Goal: Check status: Check status

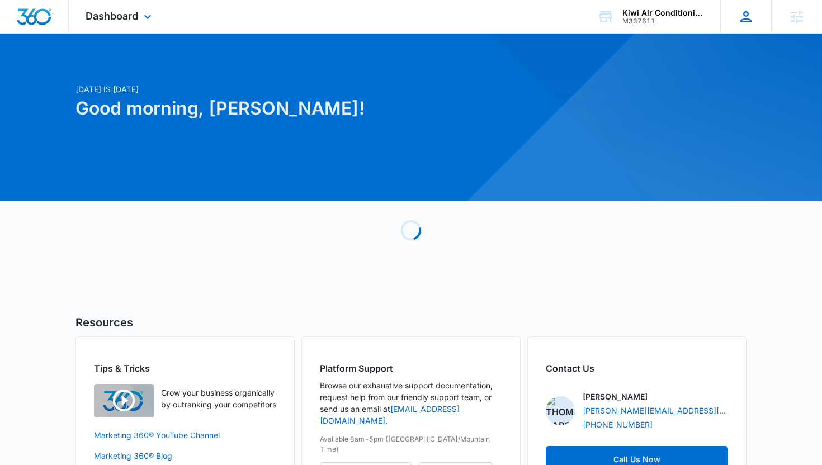
click at [725, 6] on div "Thomas Baron thomas.baron@madwire.com My Profile Notifications Support Logout T…" at bounding box center [746, 16] width 51 height 33
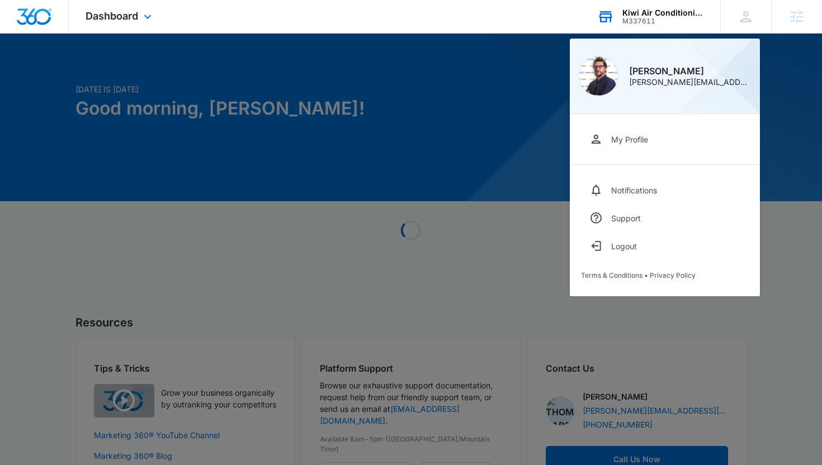
click at [695, 11] on div "Kiwi Air Conditioning" at bounding box center [664, 12] width 82 height 9
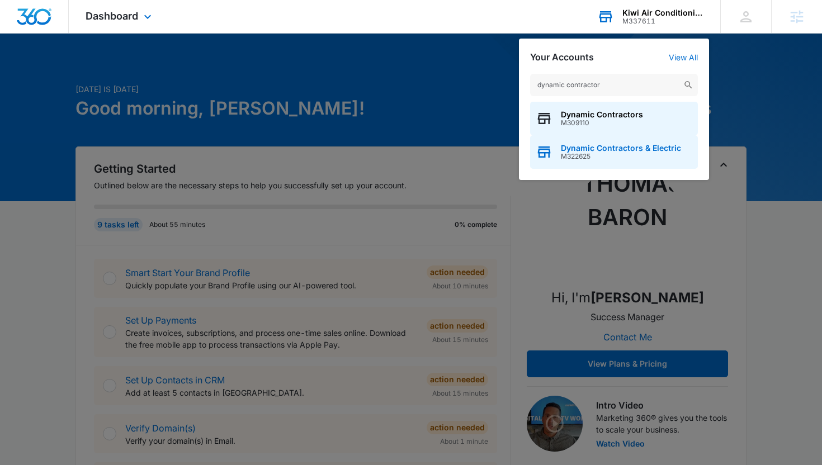
type input "dynamic contractor"
click at [583, 153] on span "M322625" at bounding box center [621, 157] width 120 height 8
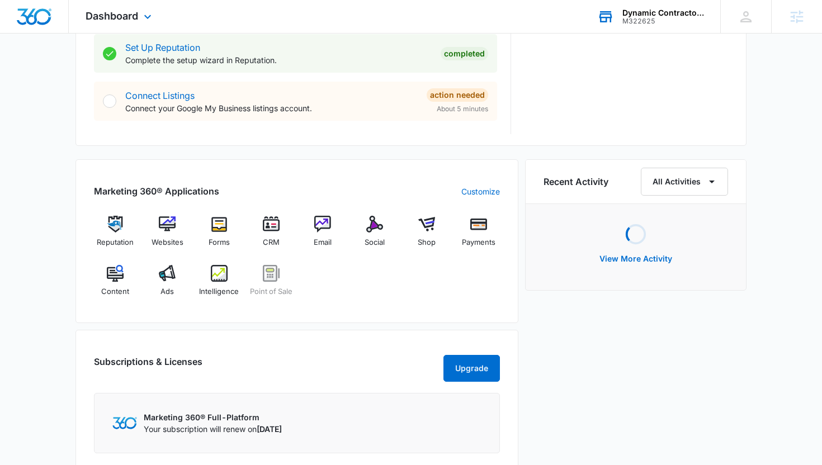
scroll to position [604, 0]
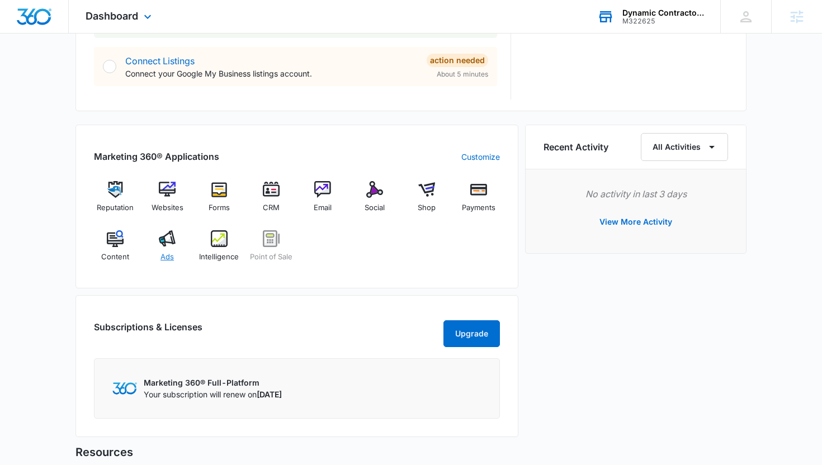
click at [175, 246] on img at bounding box center [167, 238] width 17 height 17
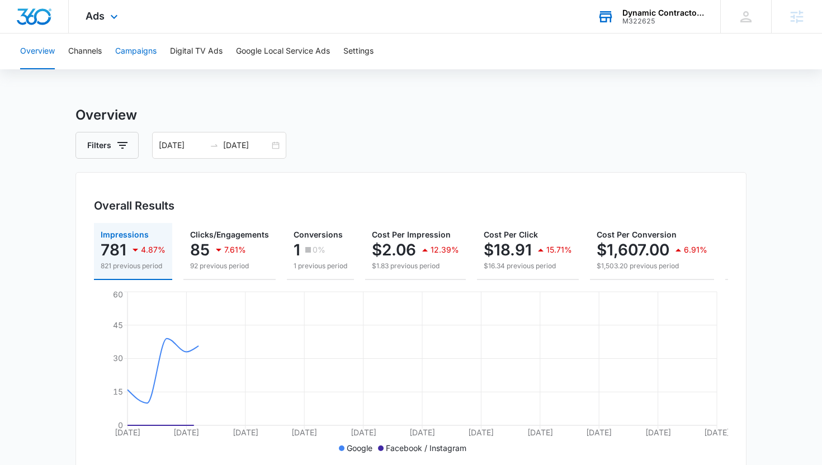
click at [150, 58] on button "Campaigns" at bounding box center [135, 52] width 41 height 36
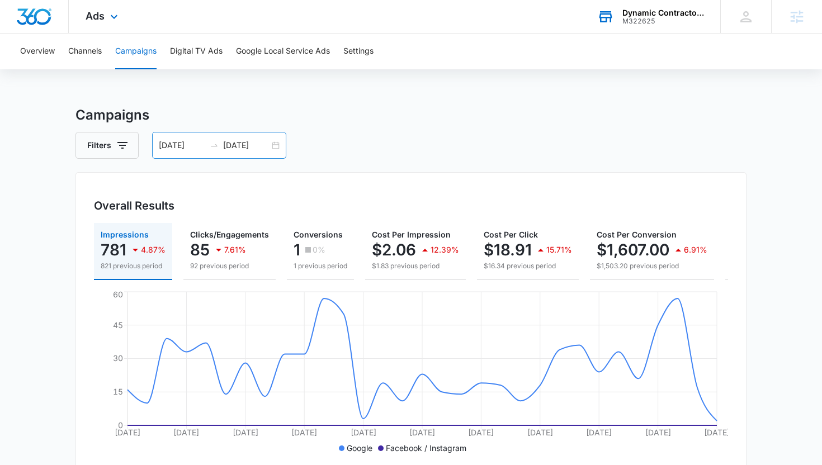
click at [262, 139] on input "09/01/2025" at bounding box center [246, 145] width 46 height 12
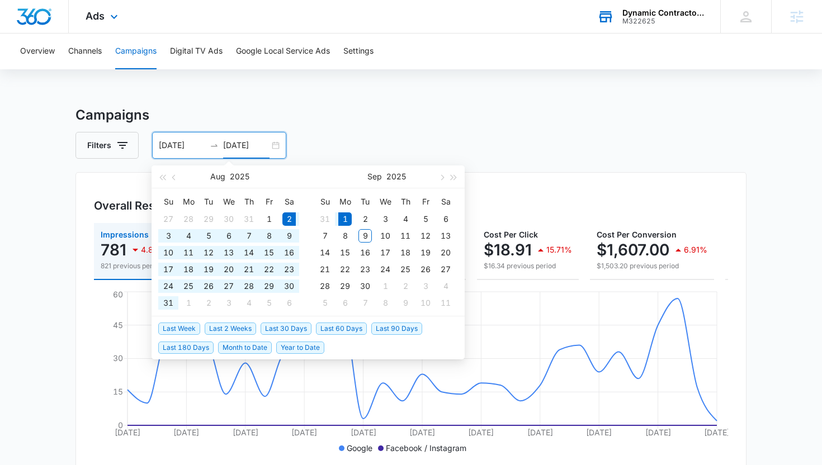
type input "09/01/2025"
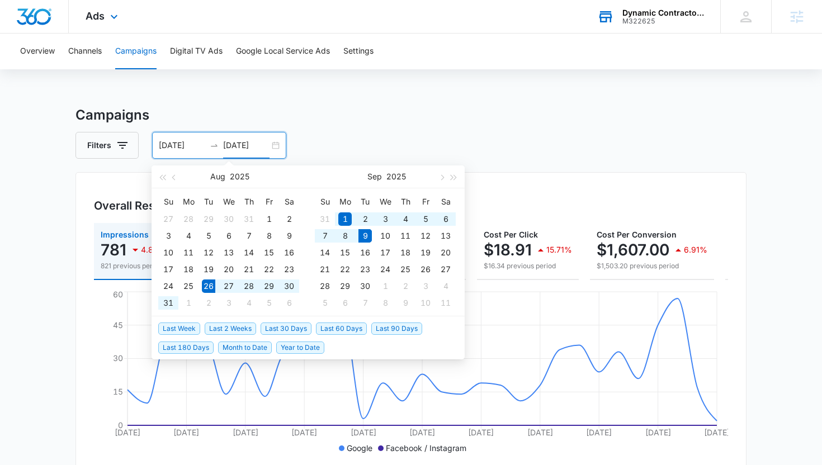
click at [246, 327] on span "Last 2 Weeks" at bounding box center [230, 329] width 51 height 12
type input "08/26/2025"
type input "09/09/2025"
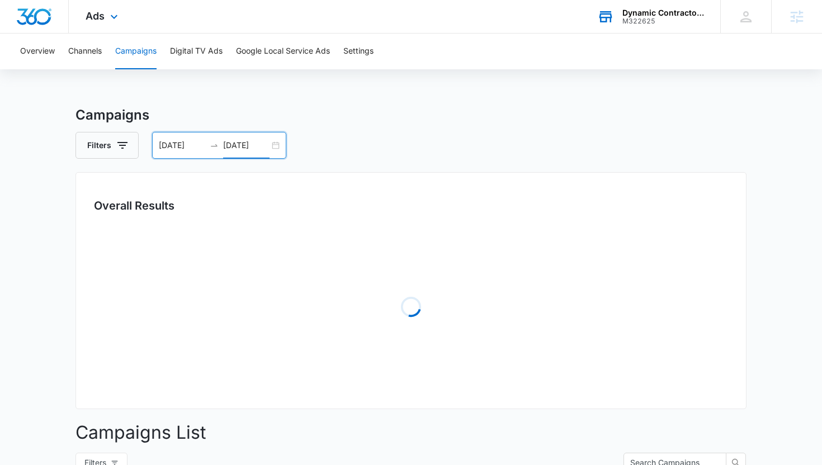
click at [49, 283] on main "Campaigns Filters 08/26/2025 09/09/2025 Overall Results Loading Campaigns List …" at bounding box center [411, 396] width 822 height 583
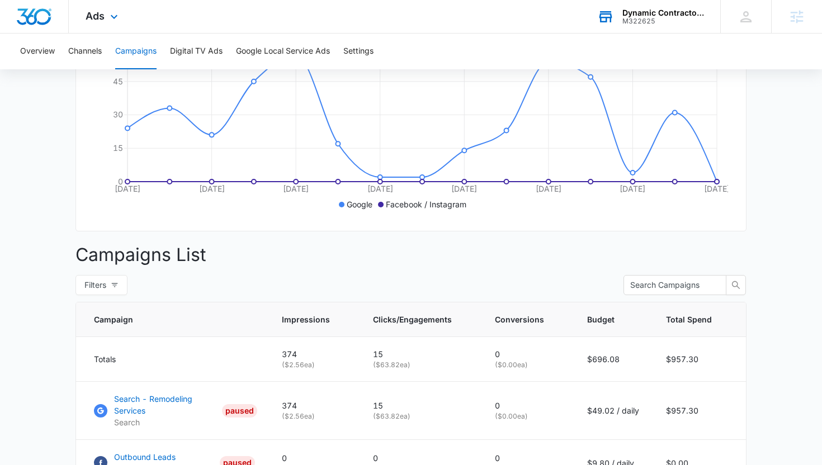
scroll to position [31, 0]
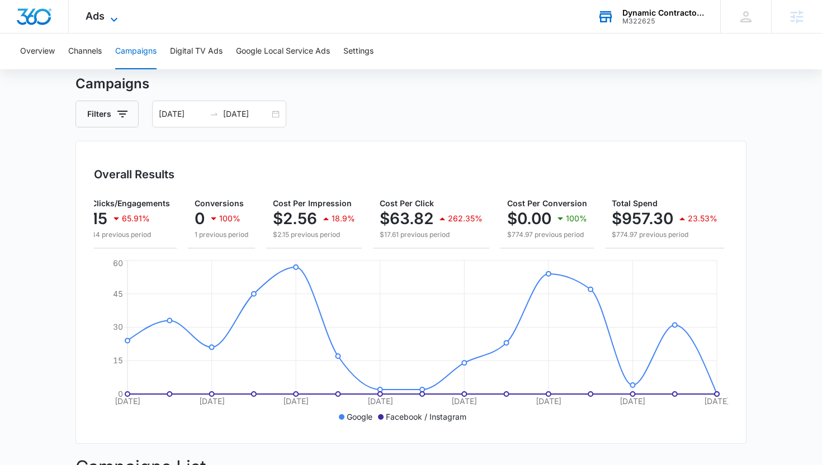
click at [114, 15] on icon at bounding box center [113, 19] width 13 height 13
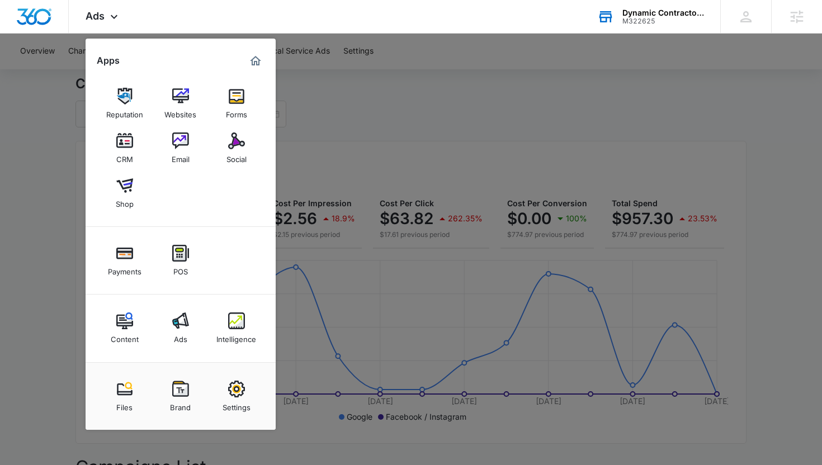
click at [462, 191] on div at bounding box center [411, 232] width 822 height 465
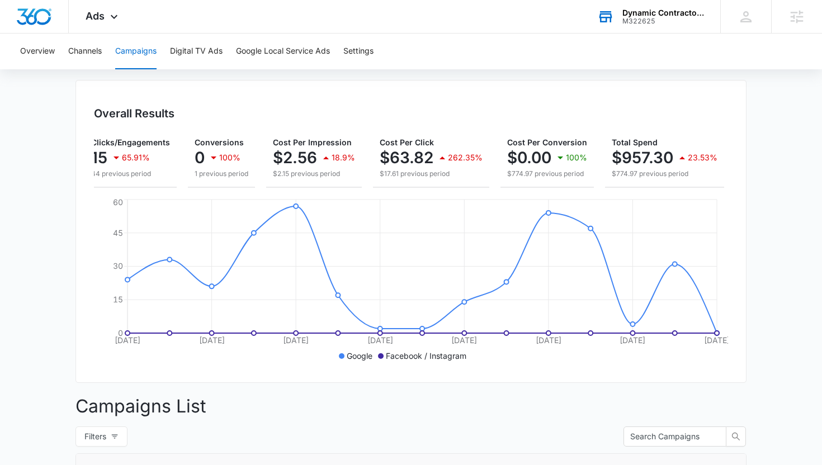
scroll to position [0, 0]
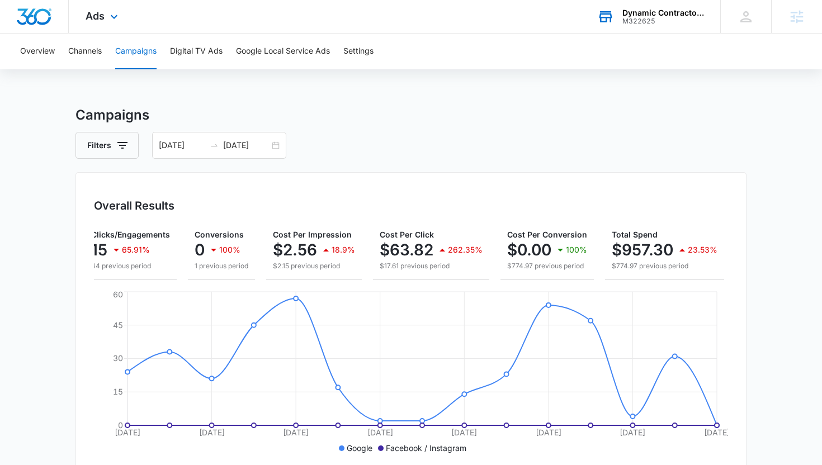
click at [120, 25] on div "Ads Apps Reputation Websites Forms CRM Email Social Shop Payments POS Content A…" at bounding box center [103, 16] width 69 height 33
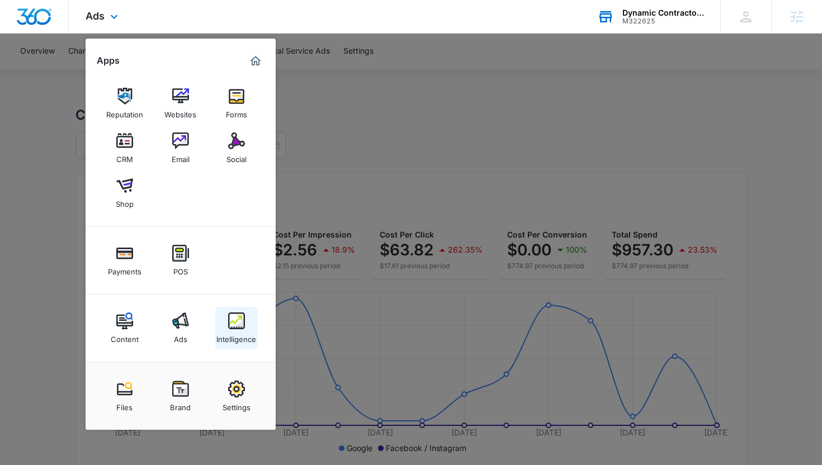
click at [239, 323] on img at bounding box center [236, 321] width 17 height 17
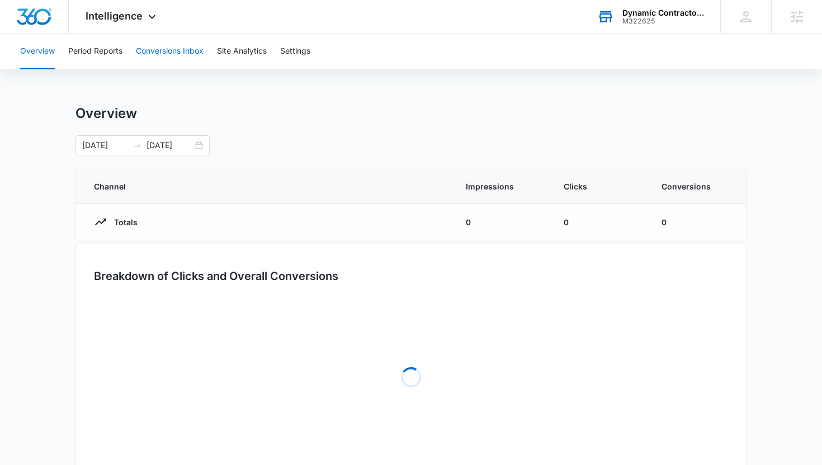
click at [175, 50] on button "Conversions Inbox" at bounding box center [170, 52] width 68 height 36
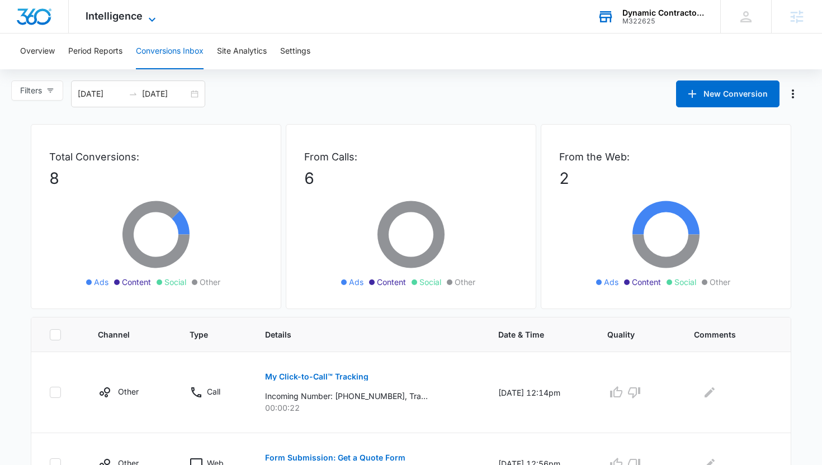
click at [119, 11] on span "Intelligence" at bounding box center [114, 16] width 57 height 12
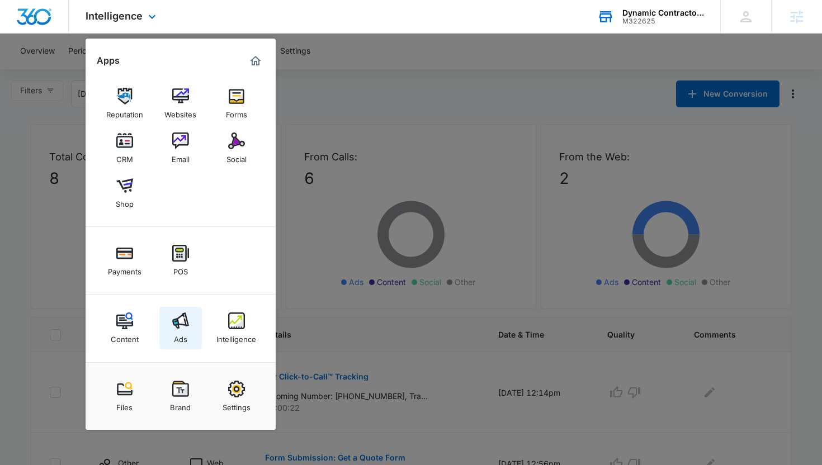
click at [180, 338] on div "Ads" at bounding box center [180, 336] width 13 height 15
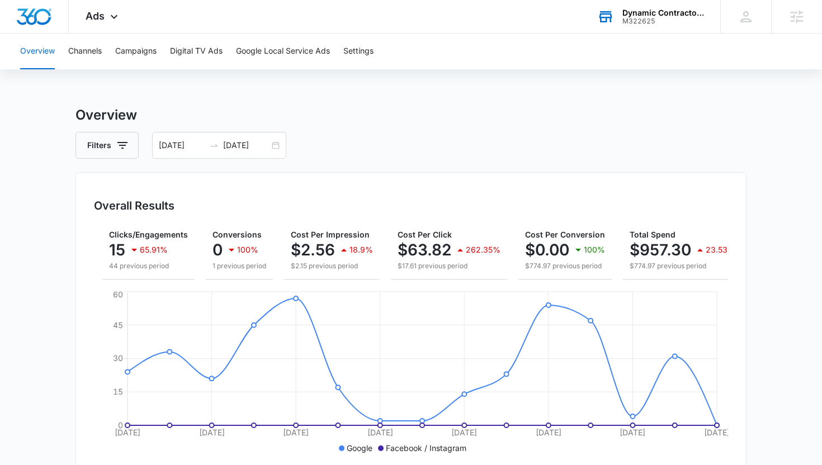
scroll to position [0, 102]
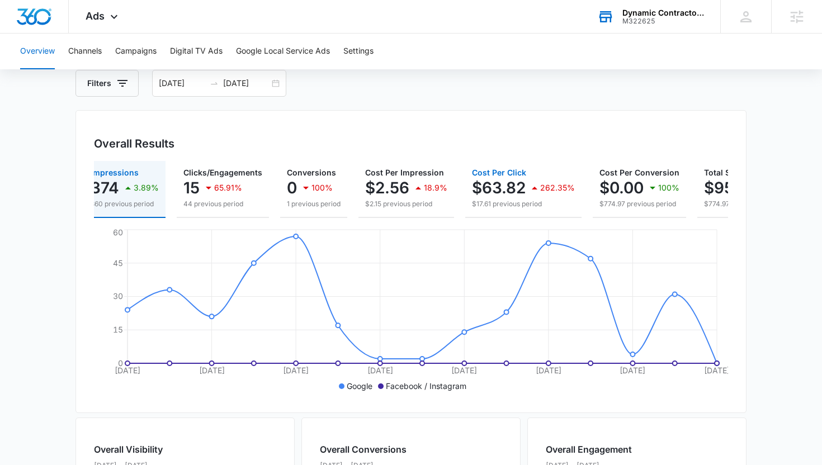
scroll to position [0, 11]
